Goal: Navigation & Orientation: Find specific page/section

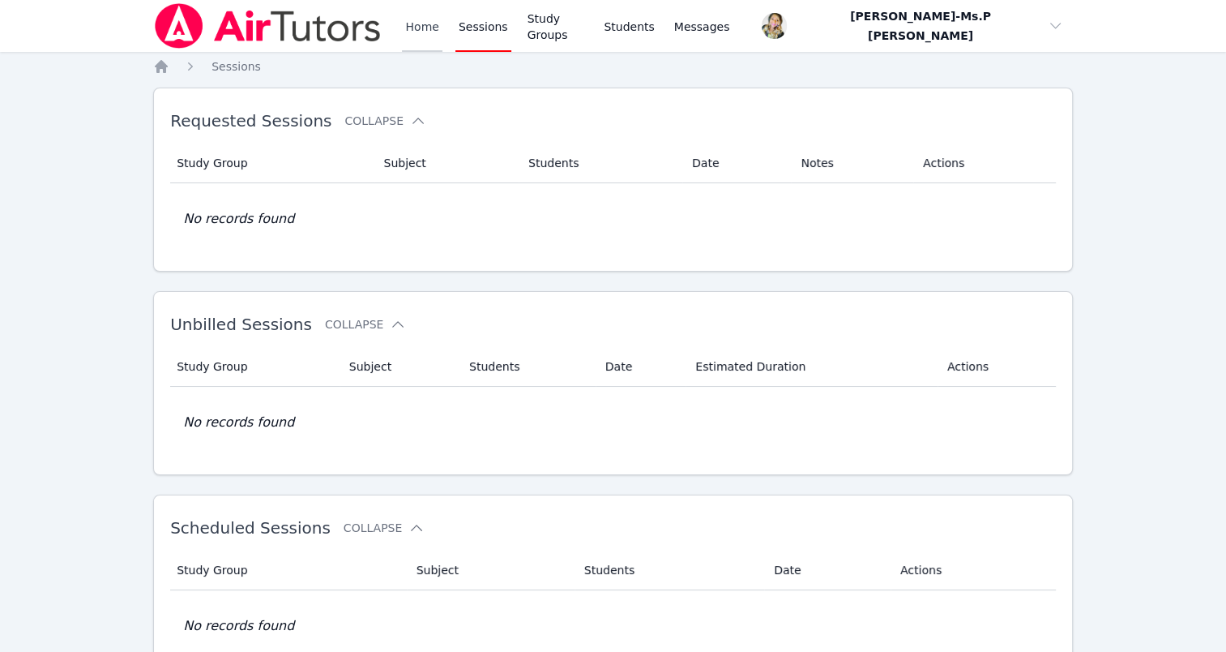
click at [419, 28] on link "Home" at bounding box center [422, 26] width 40 height 52
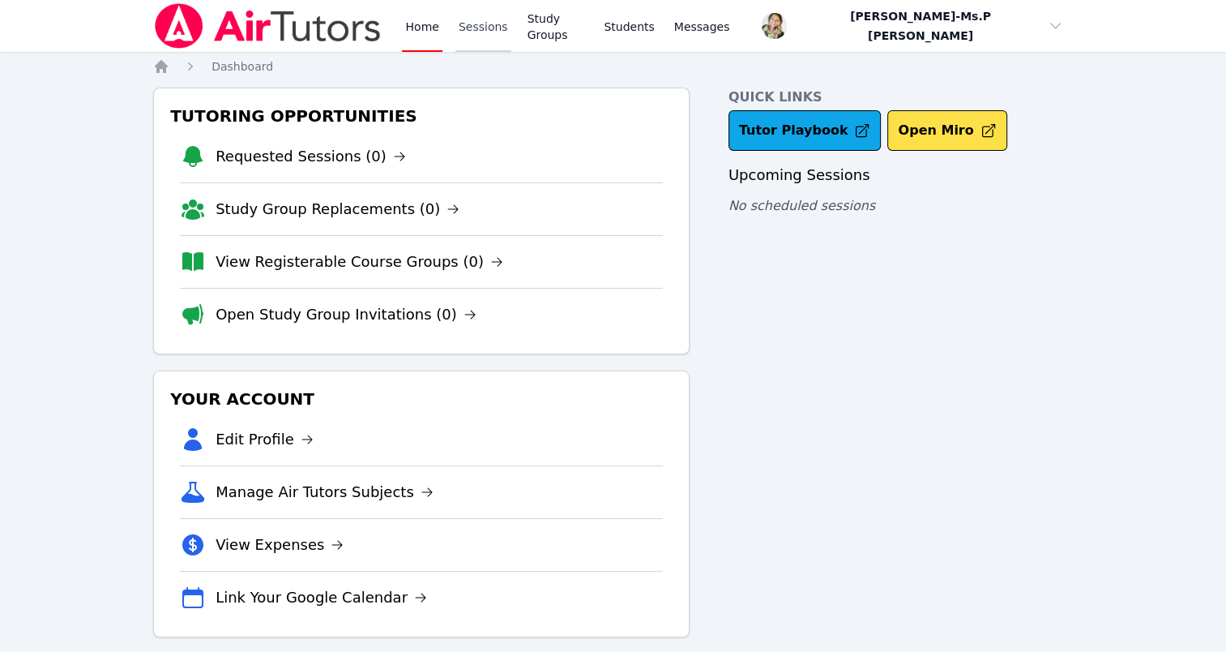
click at [487, 27] on link "Sessions" at bounding box center [483, 26] width 56 height 52
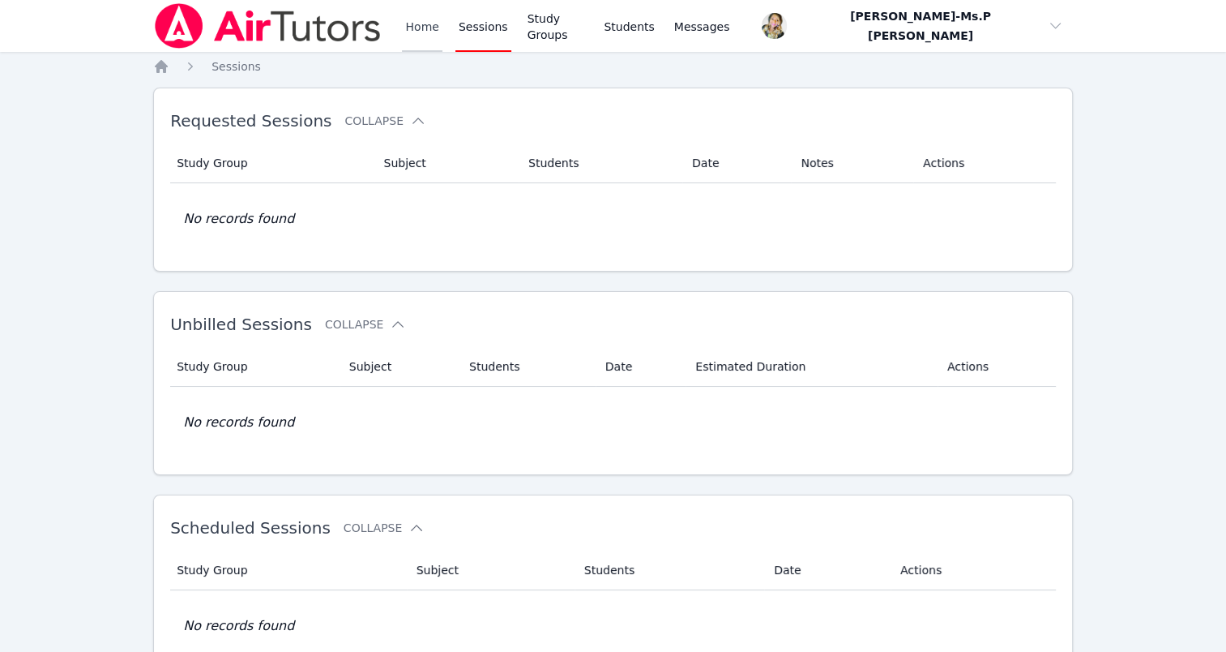
click at [421, 37] on link "Home" at bounding box center [422, 26] width 40 height 52
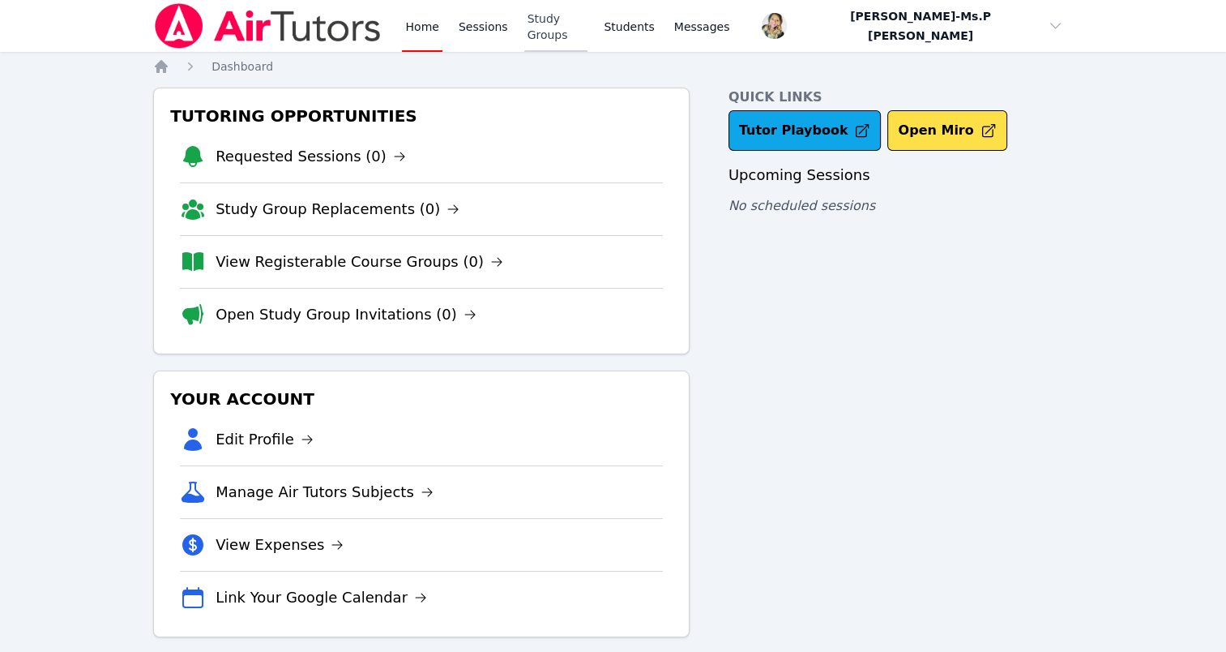
click at [532, 24] on link "Study Groups" at bounding box center [556, 26] width 64 height 52
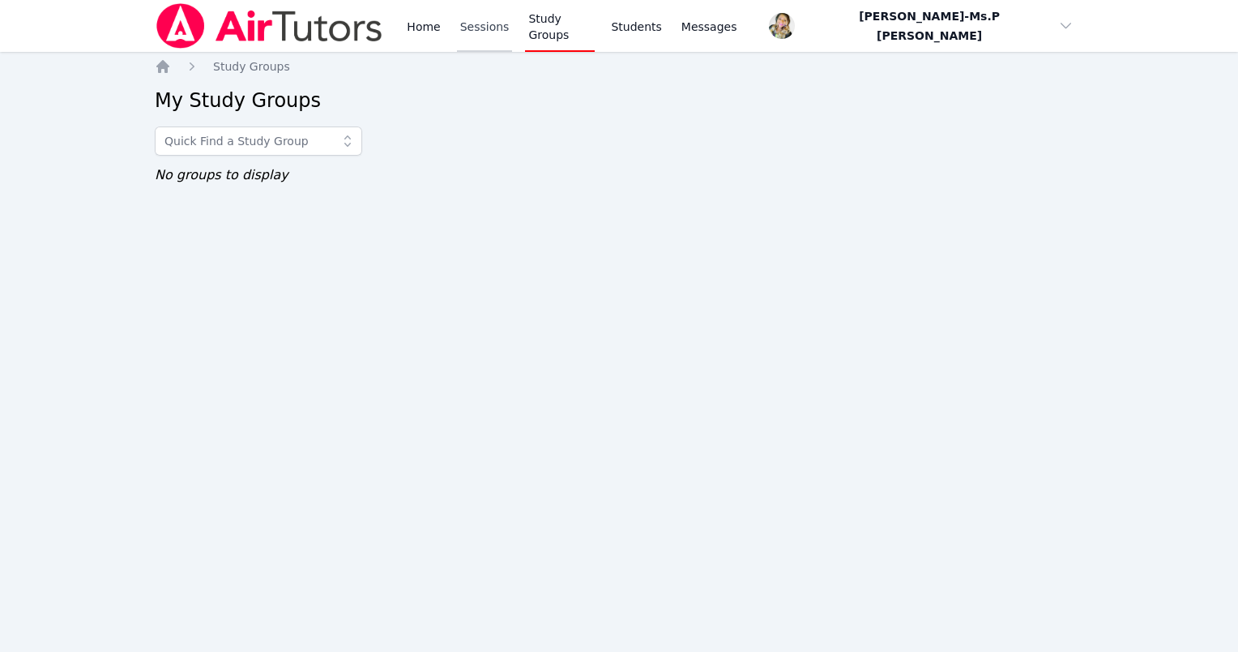
click at [480, 34] on link "Sessions" at bounding box center [485, 26] width 56 height 52
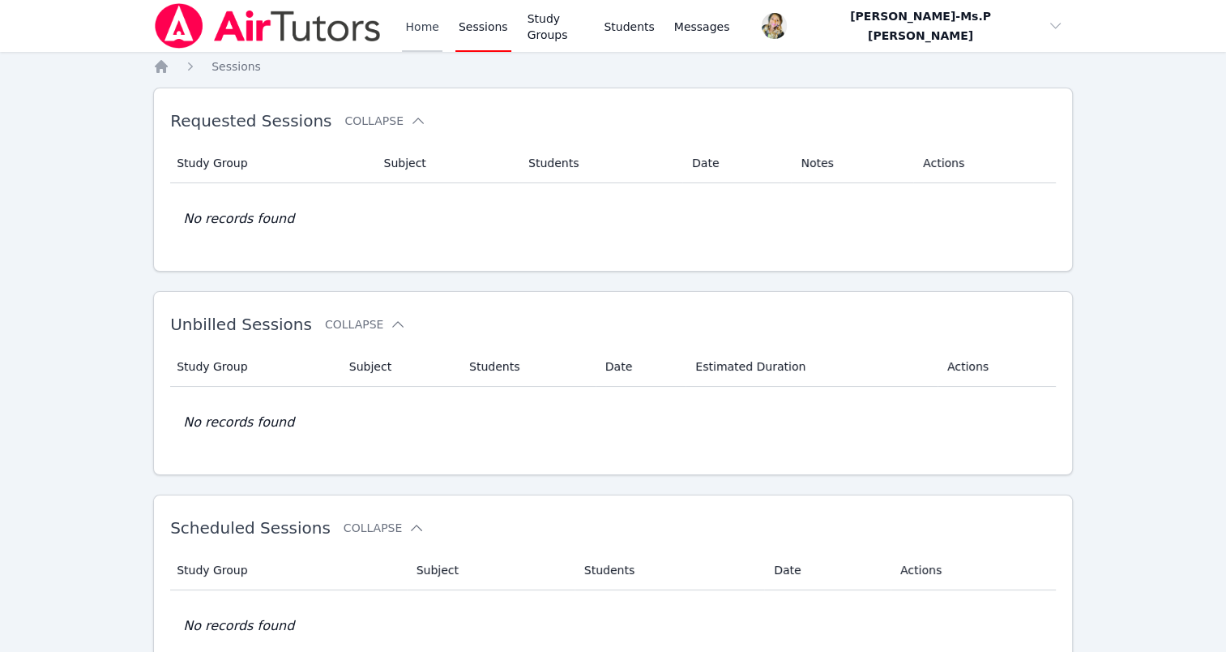
click at [421, 31] on link "Home" at bounding box center [422, 26] width 40 height 52
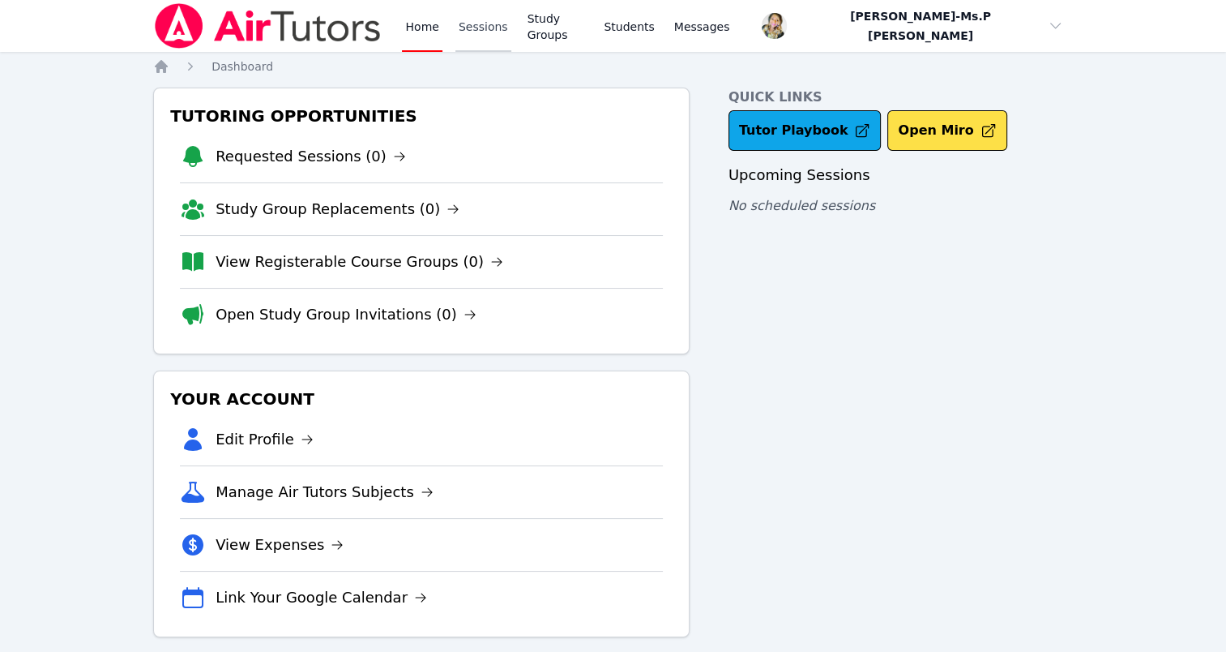
click at [469, 33] on link "Sessions" at bounding box center [483, 26] width 56 height 52
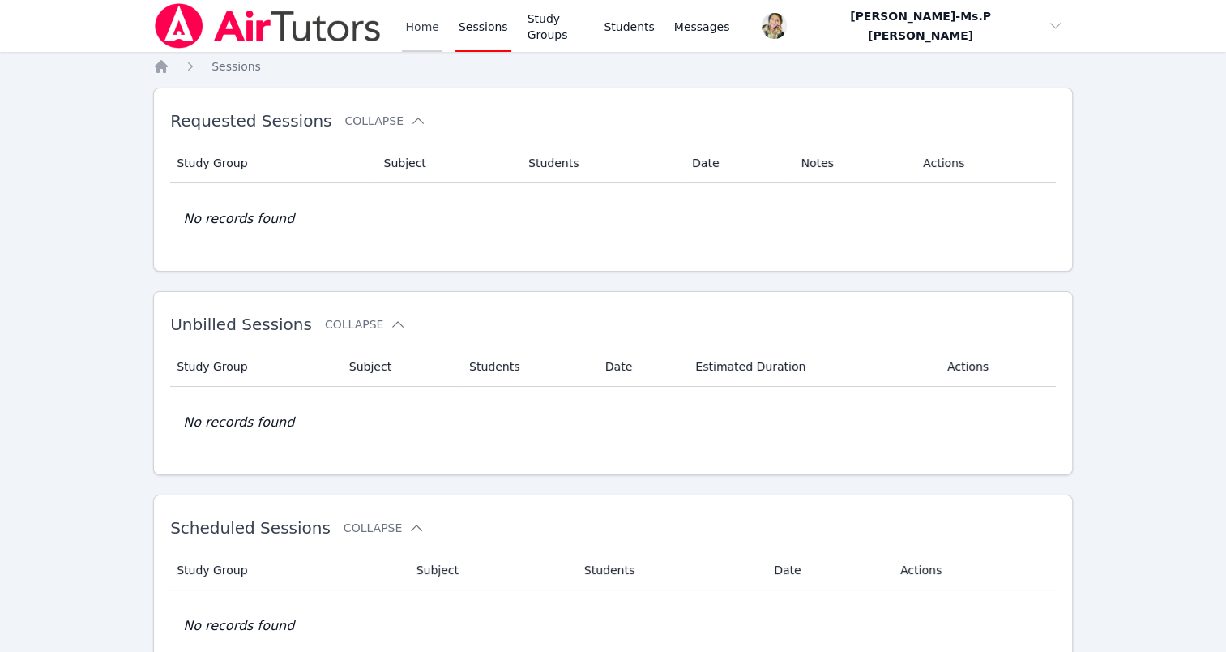
click at [414, 7] on link "Home" at bounding box center [422, 26] width 40 height 52
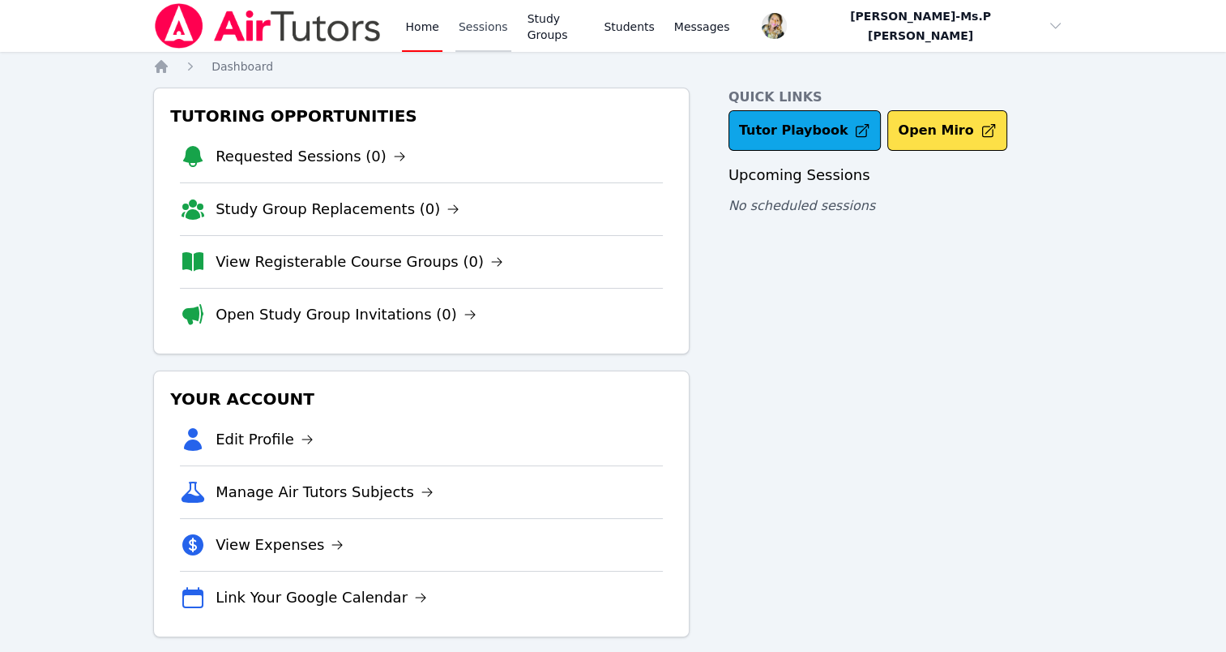
click at [459, 40] on link "Sessions" at bounding box center [483, 26] width 56 height 52
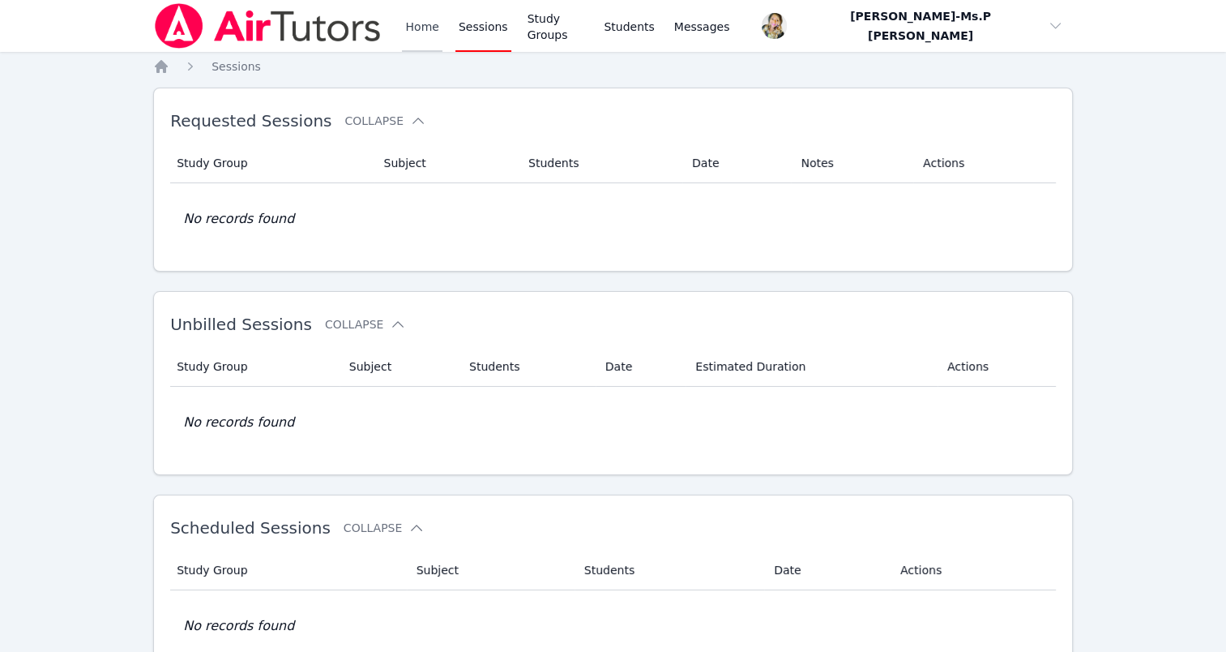
click at [429, 29] on link "Home" at bounding box center [422, 26] width 40 height 52
